Goal: Find contact information: Find contact information

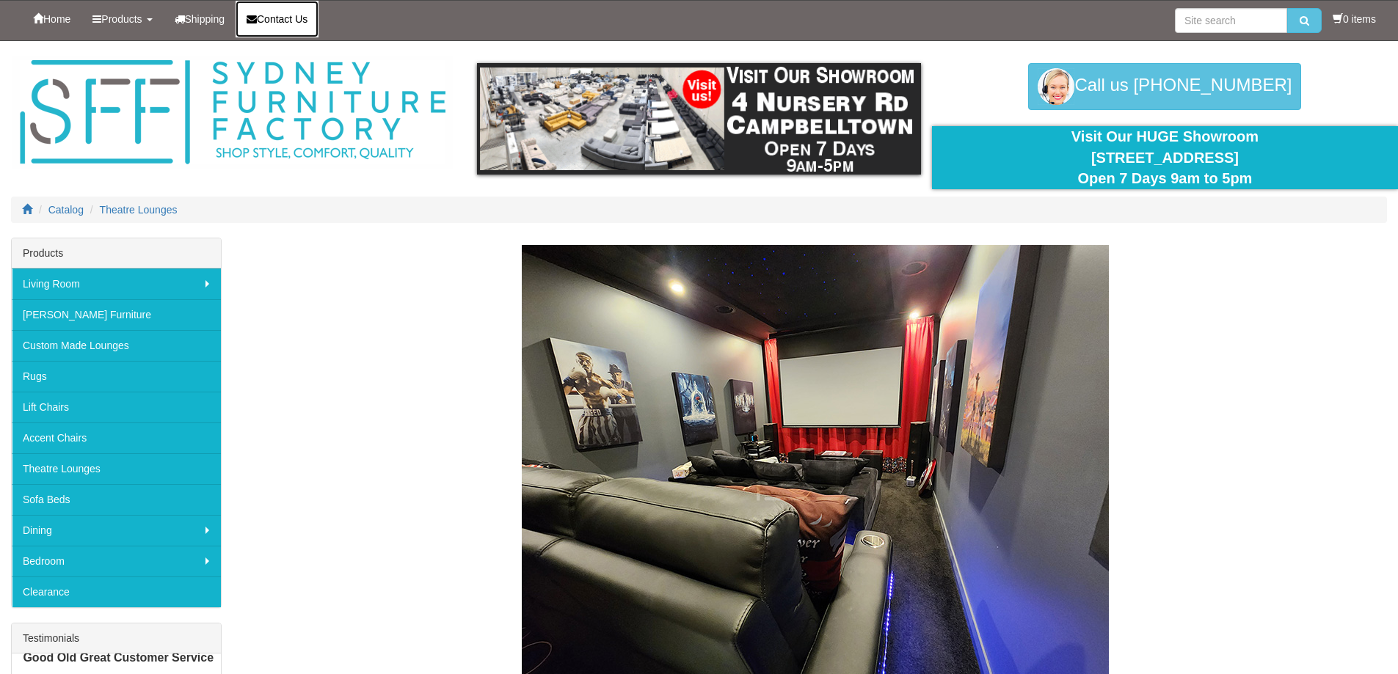
click at [297, 23] on span "Contact Us" at bounding box center [282, 19] width 51 height 12
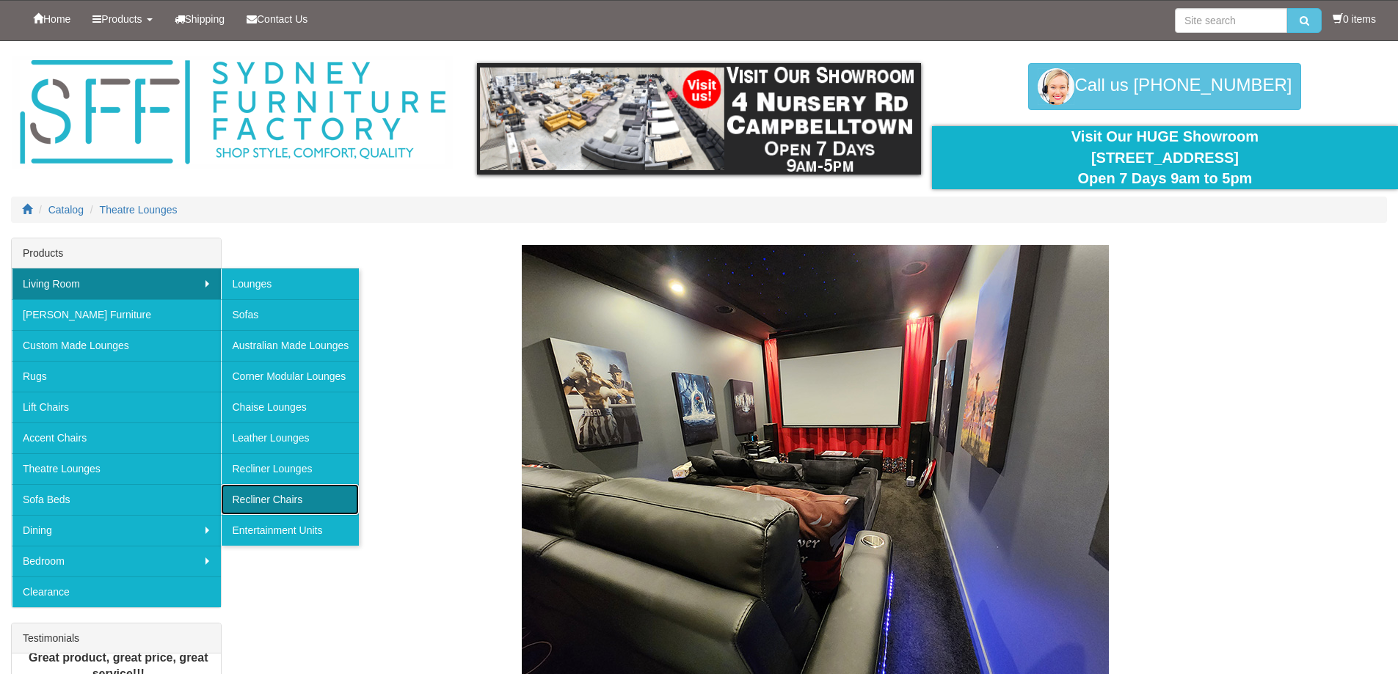
click at [308, 503] on link "Recliner Chairs" at bounding box center [290, 499] width 138 height 31
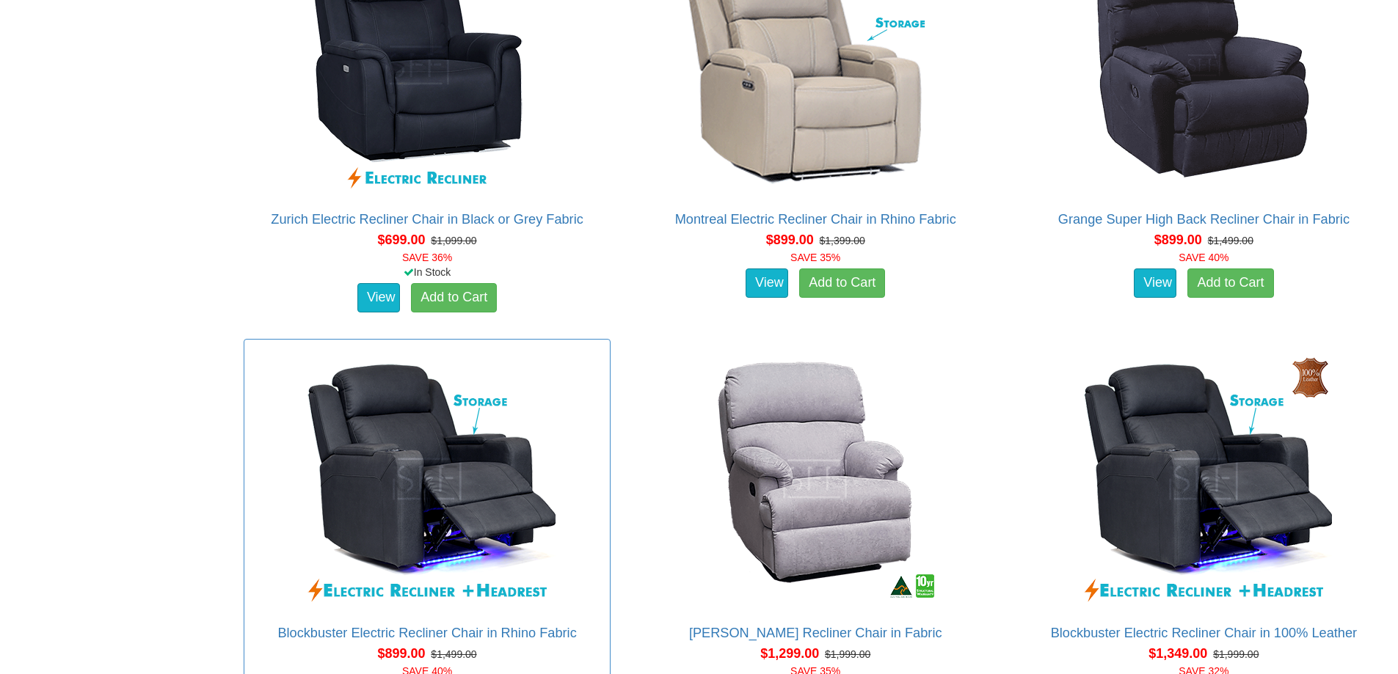
scroll to position [1174, 0]
